Goal: Navigation & Orientation: Find specific page/section

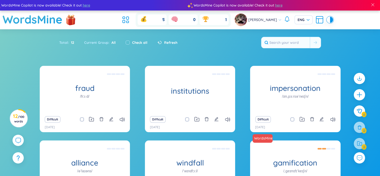
scroll to position [72, 0]
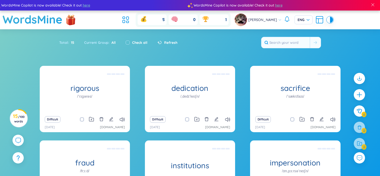
scroll to position [72, 0]
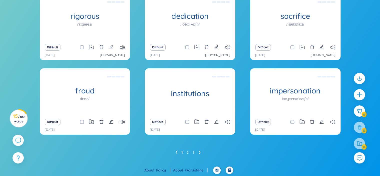
click at [294, 21] on h1 "sacrifice" at bounding box center [295, 16] width 90 height 9
